Goal: Find specific page/section: Find specific page/section

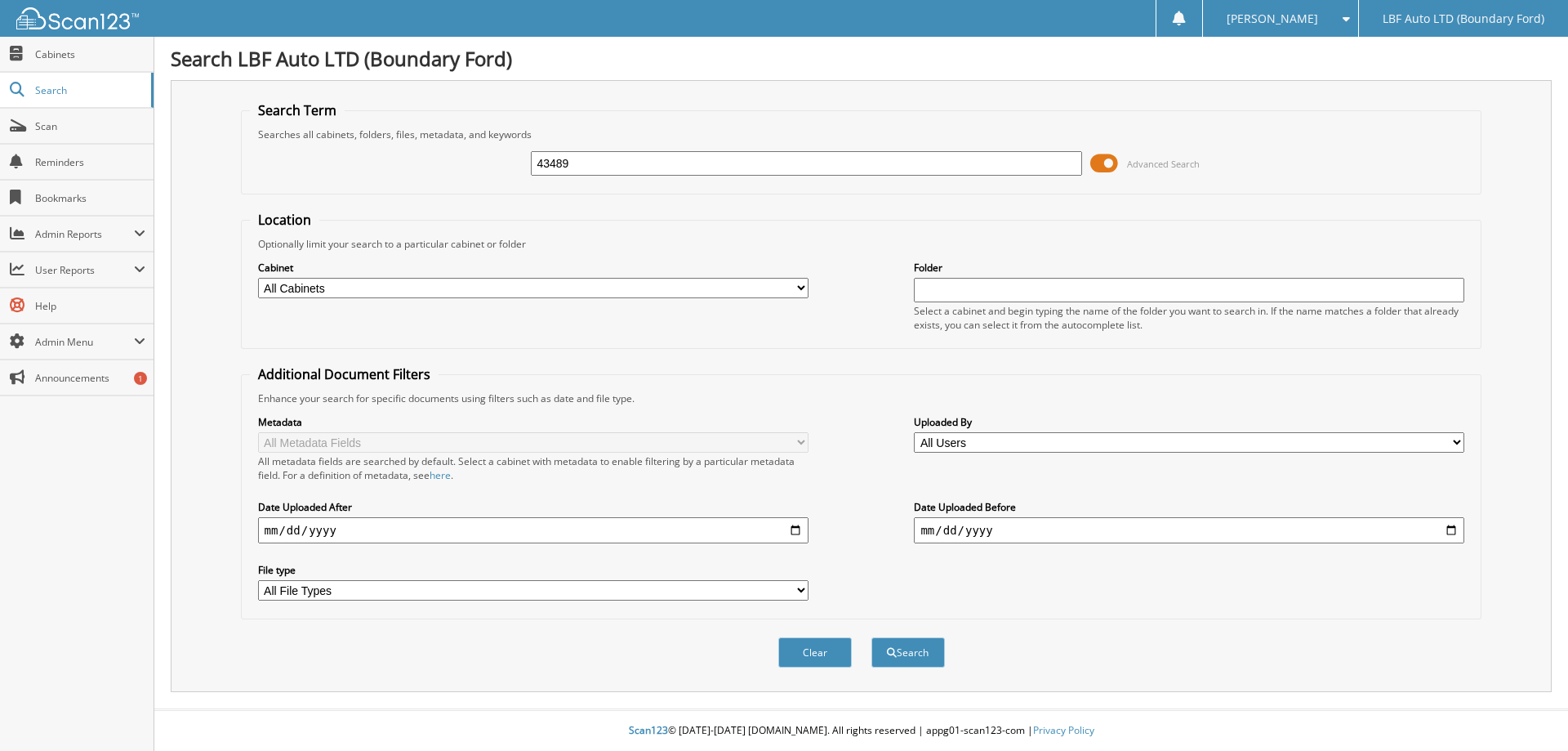
type input "43489"
click at [872, 637] on button "Search" at bounding box center [909, 652] width 74 height 30
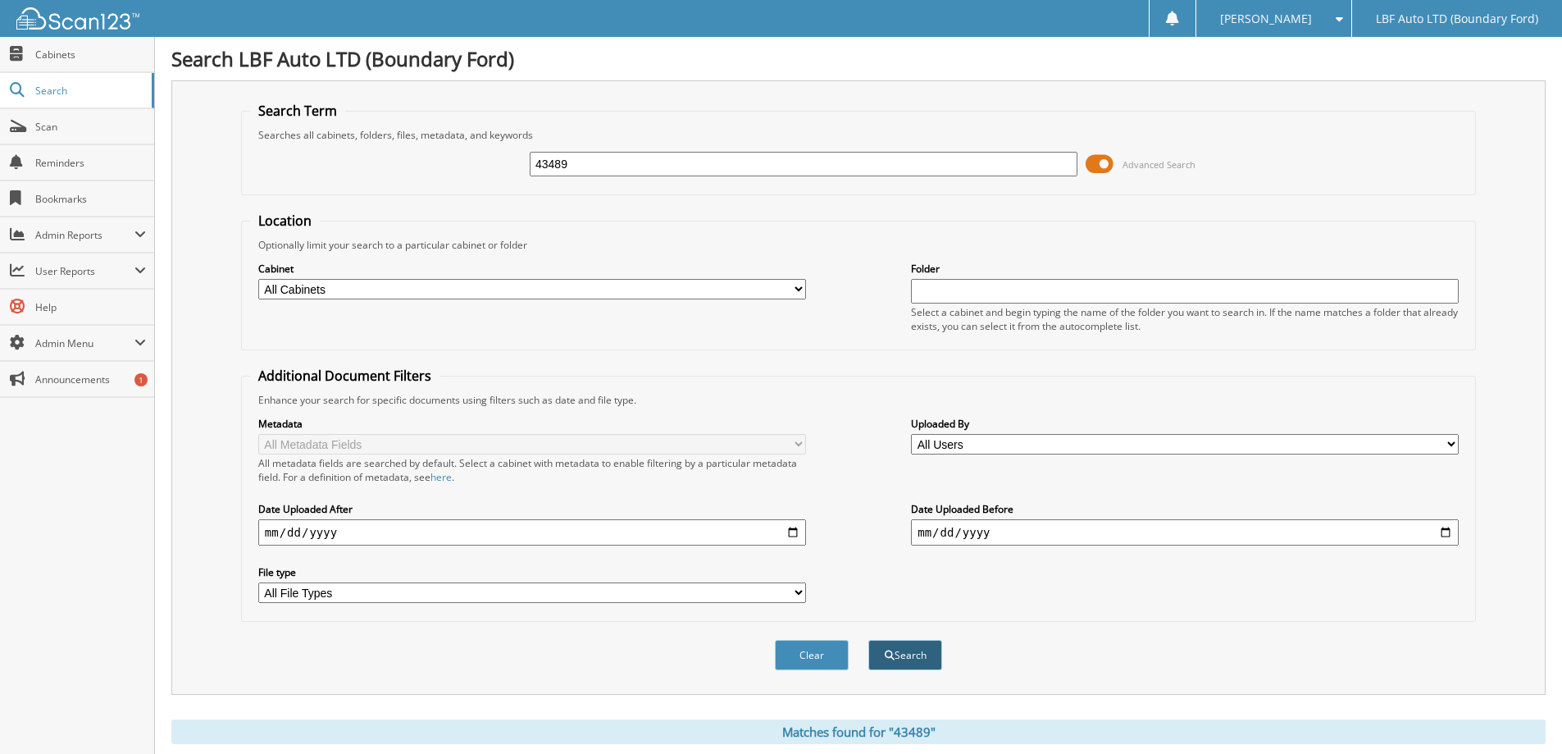
click at [905, 663] on button "Search" at bounding box center [905, 655] width 74 height 30
click at [62, 56] on span "Cabinets" at bounding box center [90, 55] width 111 height 14
